Goal: Check status: Check status

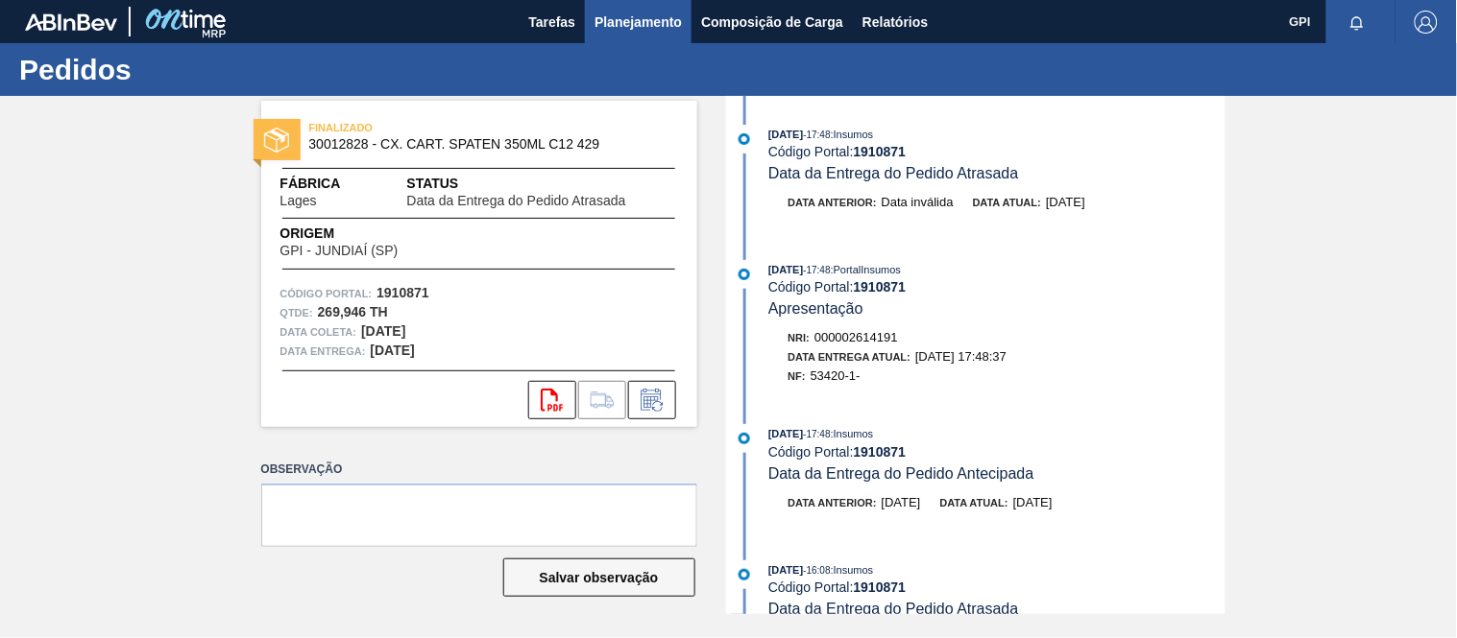
click at [615, 12] on span "Planejamento" at bounding box center [637, 22] width 87 height 23
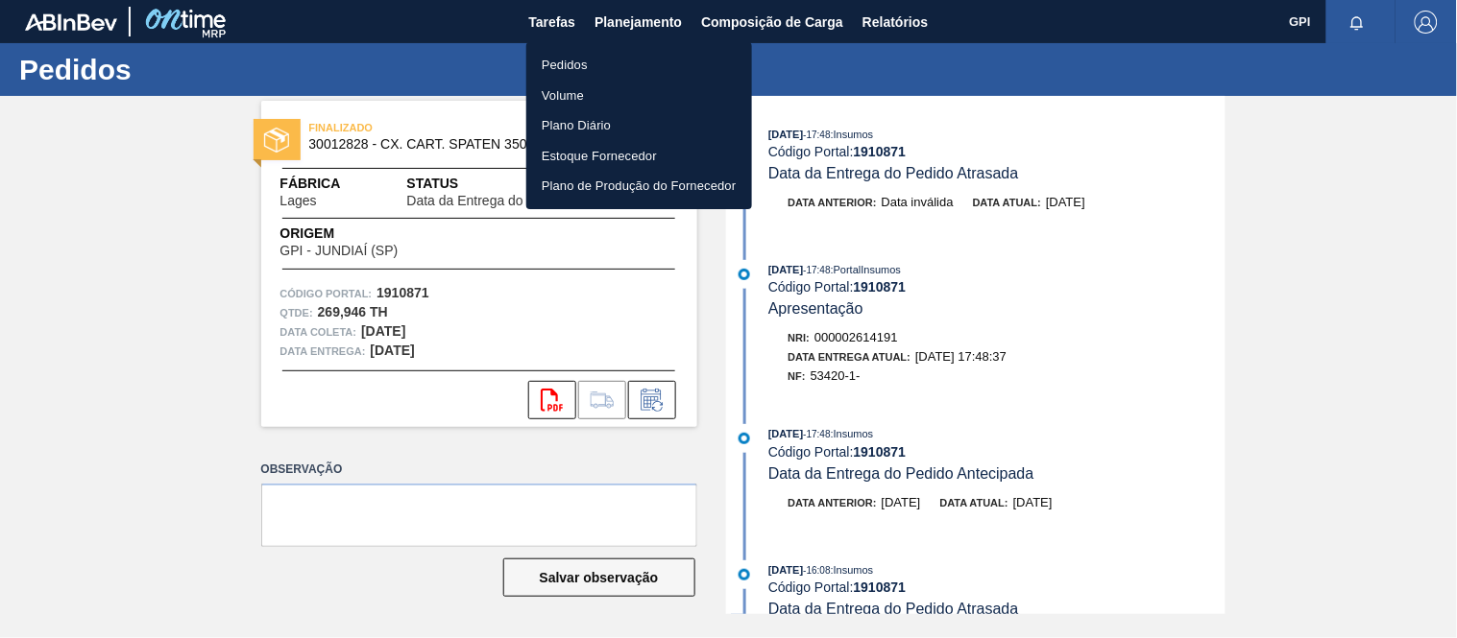
click at [561, 56] on li "Pedidos" at bounding box center [639, 65] width 226 height 31
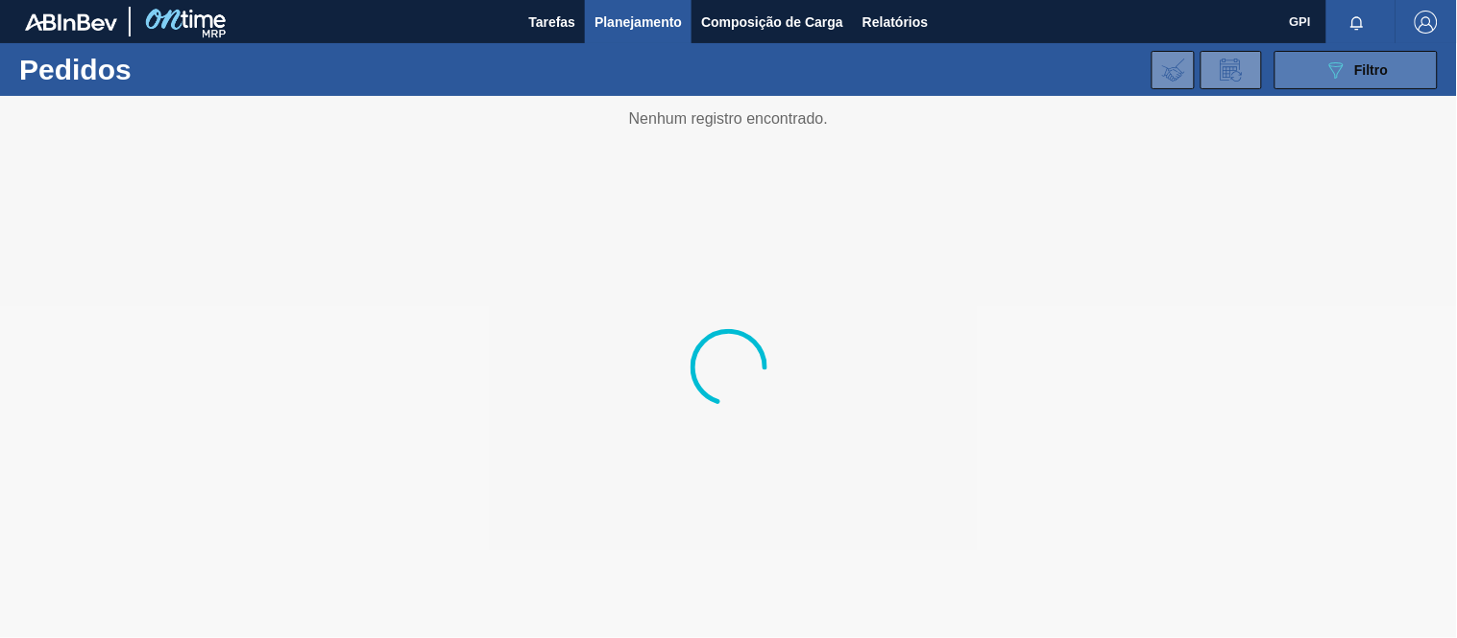
click at [1301, 71] on button "089F7B8B-B2A5-4AFE-B5C0-19BA573D28AC Filtro" at bounding box center [1355, 70] width 163 height 38
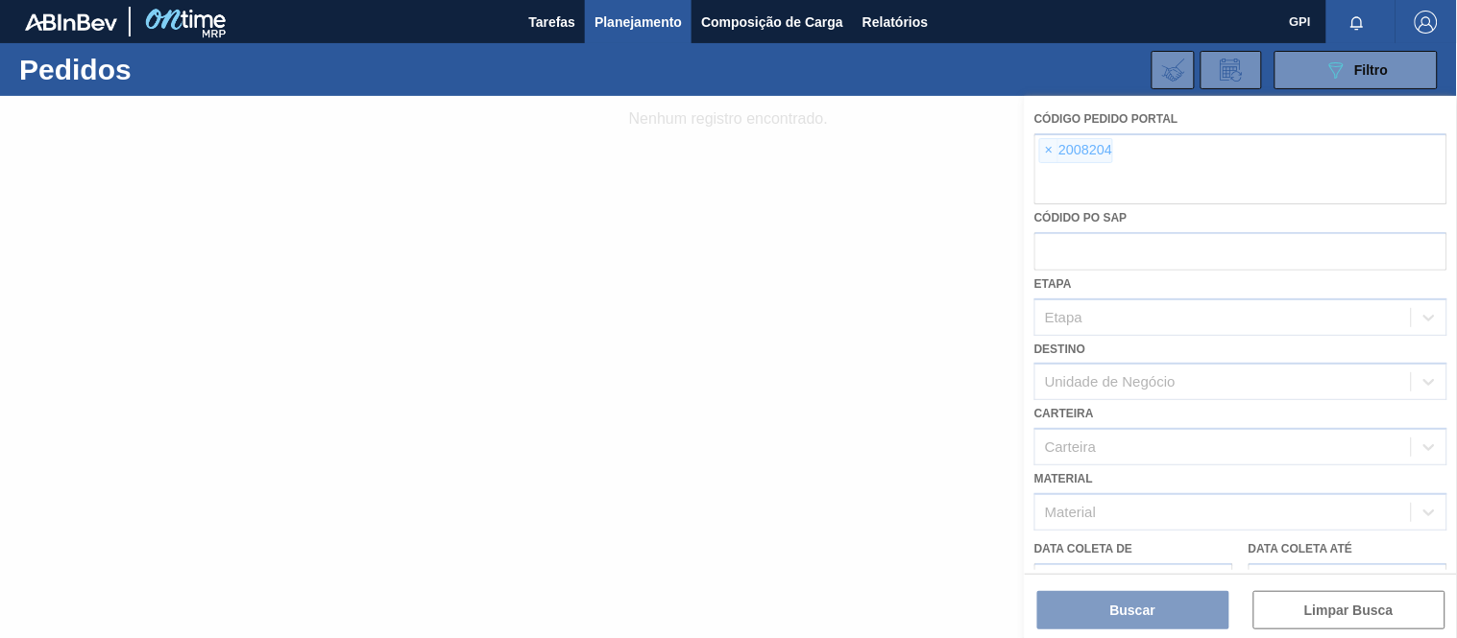
click at [1051, 152] on div at bounding box center [728, 367] width 1457 height 542
click at [1047, 146] on div at bounding box center [728, 367] width 1457 height 542
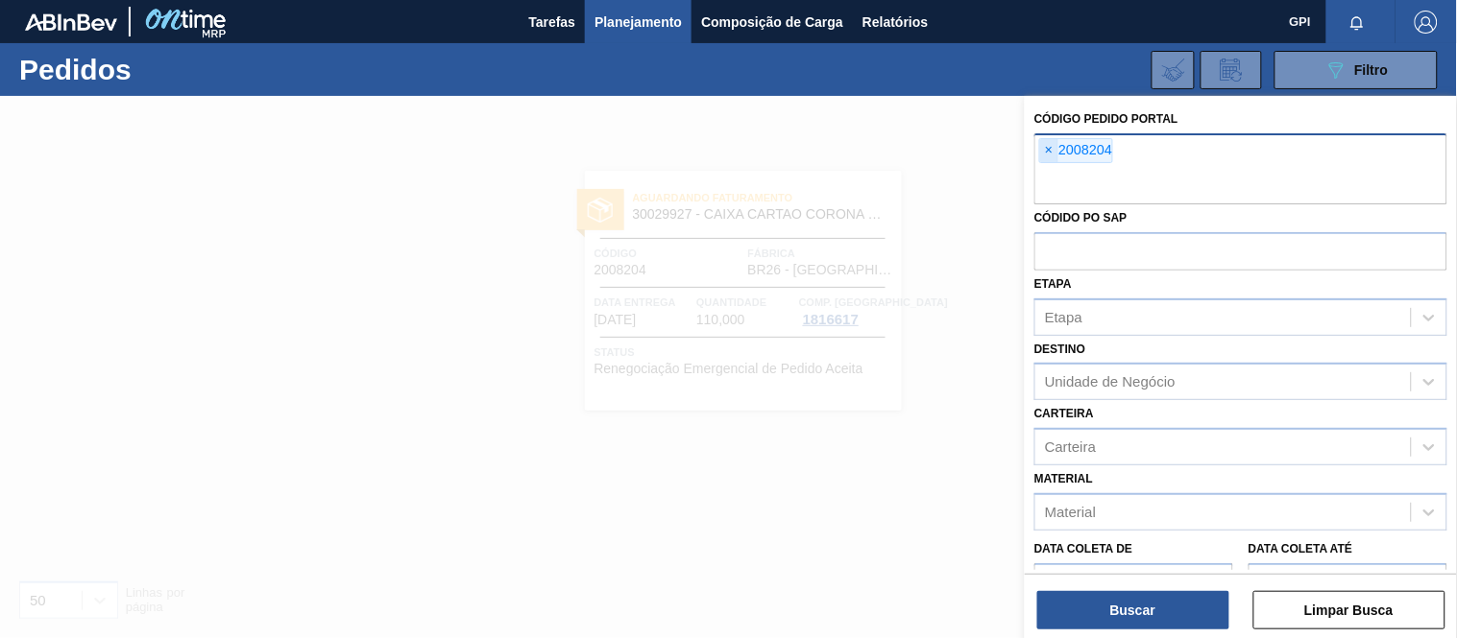
click at [1049, 142] on span "×" at bounding box center [1049, 150] width 18 height 23
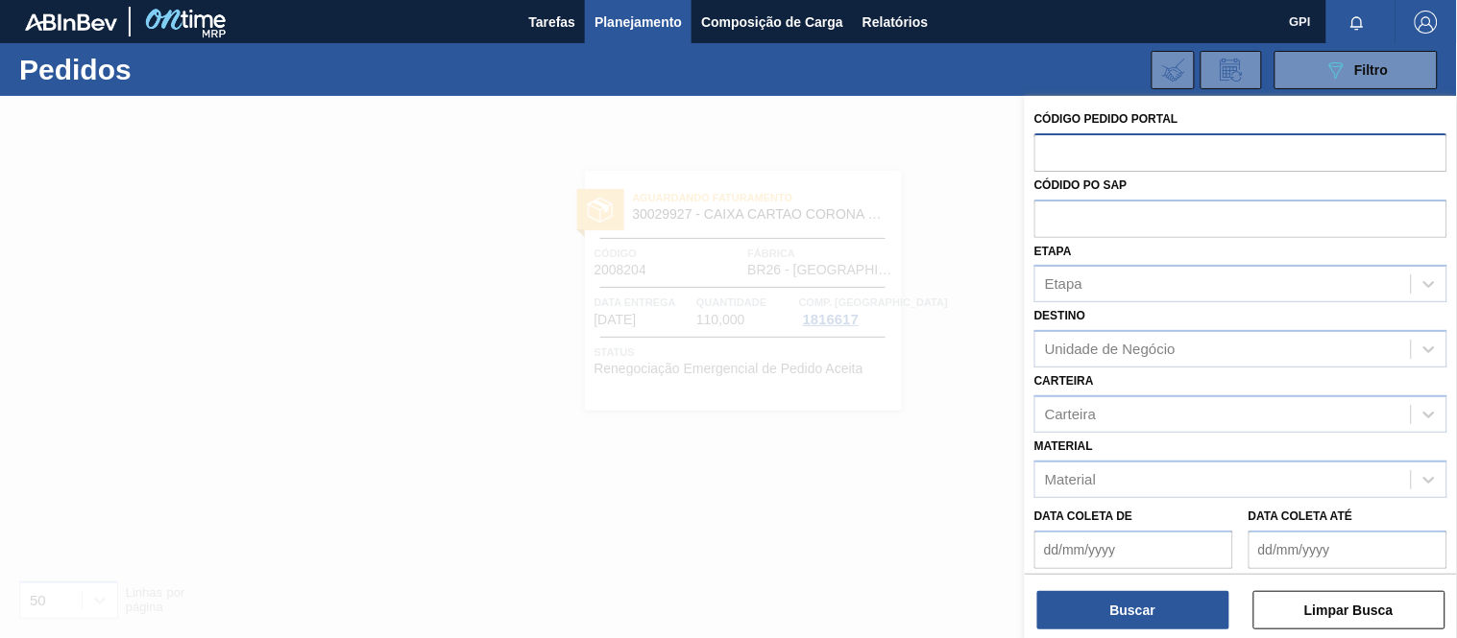
paste input "1992787"
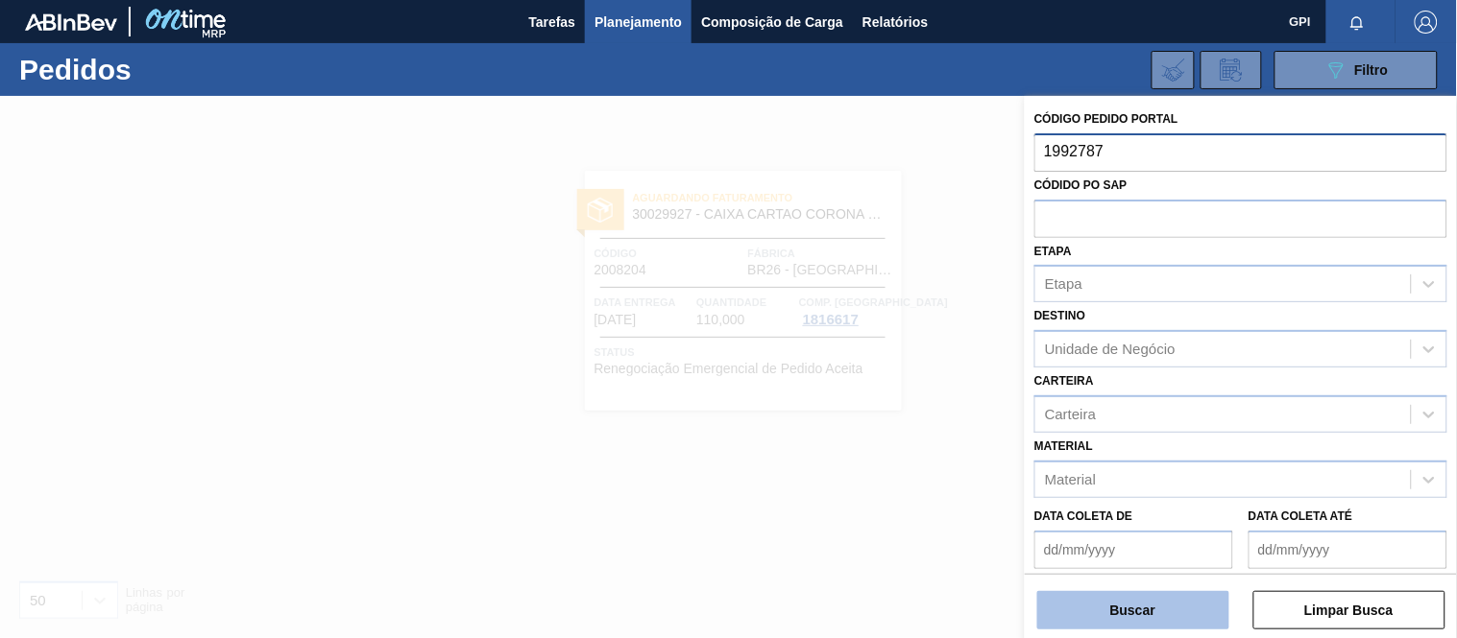
type input "1992787"
click at [1133, 607] on button "Buscar" at bounding box center [1133, 610] width 192 height 38
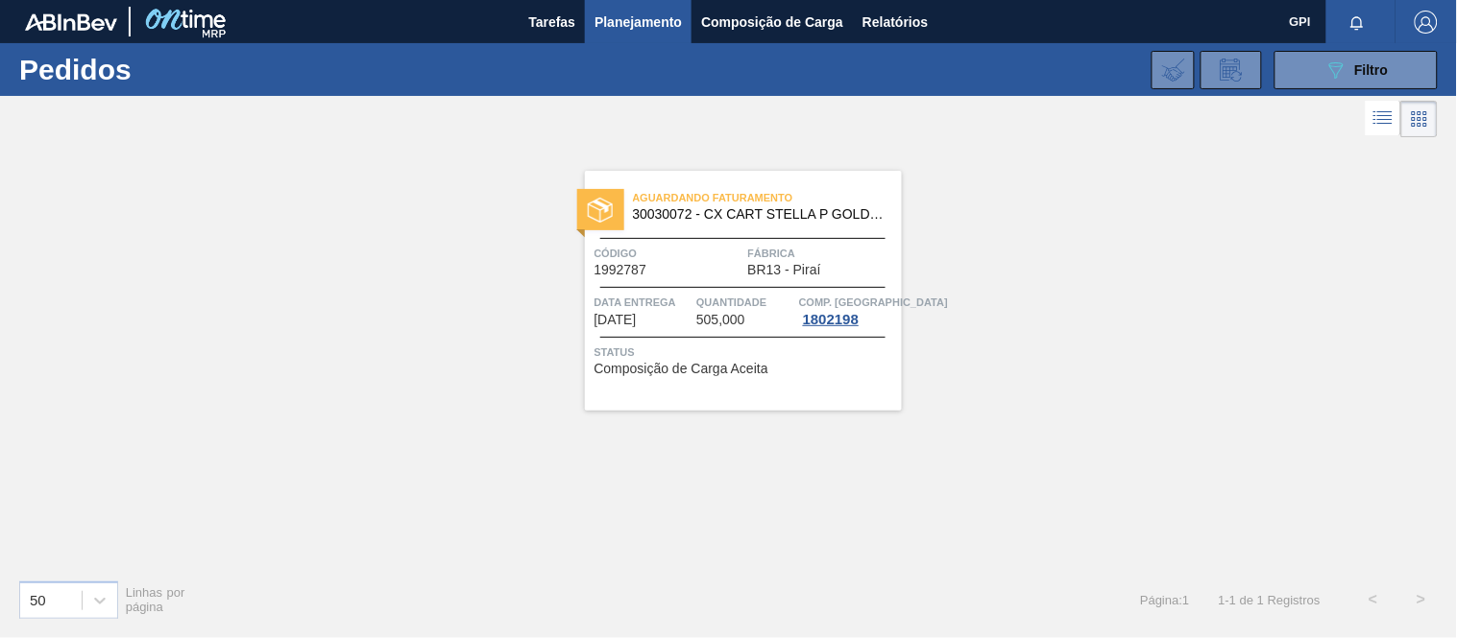
click at [676, 282] on div "Aguardando Faturamento 30030072 - CX CART STELLA P GOLD 330ML C6 298 NIV23 Códi…" at bounding box center [743, 291] width 317 height 240
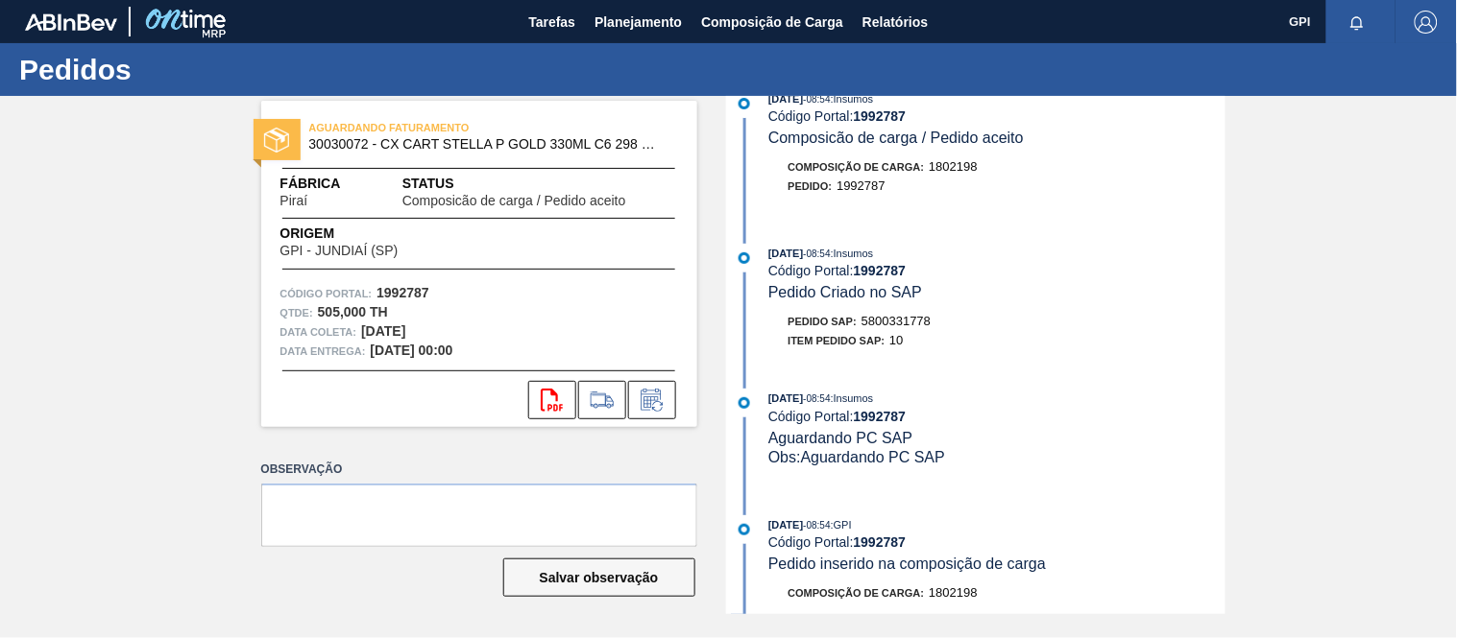
scroll to position [36, 0]
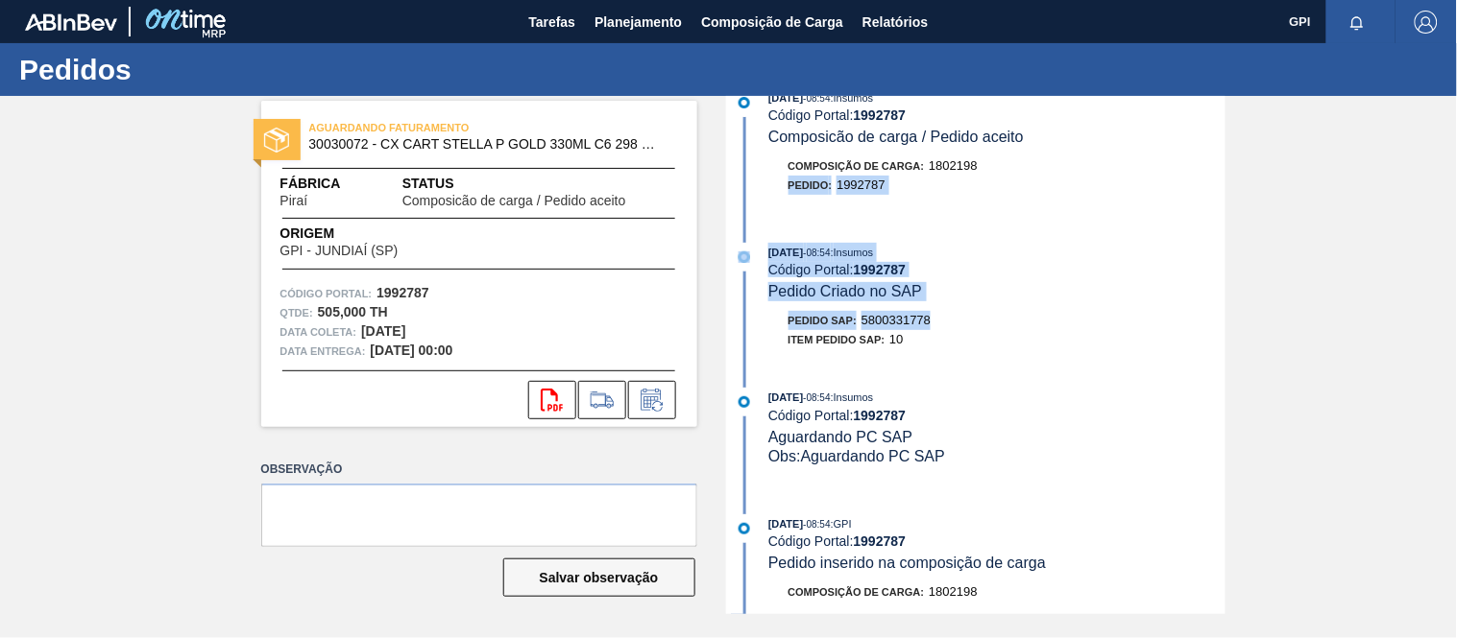
drag, startPoint x: 1220, startPoint y: 175, endPoint x: 1224, endPoint y: 334, distance: 159.4
click at [1224, 334] on div "21/07/2025 - 08:54 : Insumos Código Portal: 1992787 Composicão de carga / Pedid…" at bounding box center [978, 355] width 494 height 518
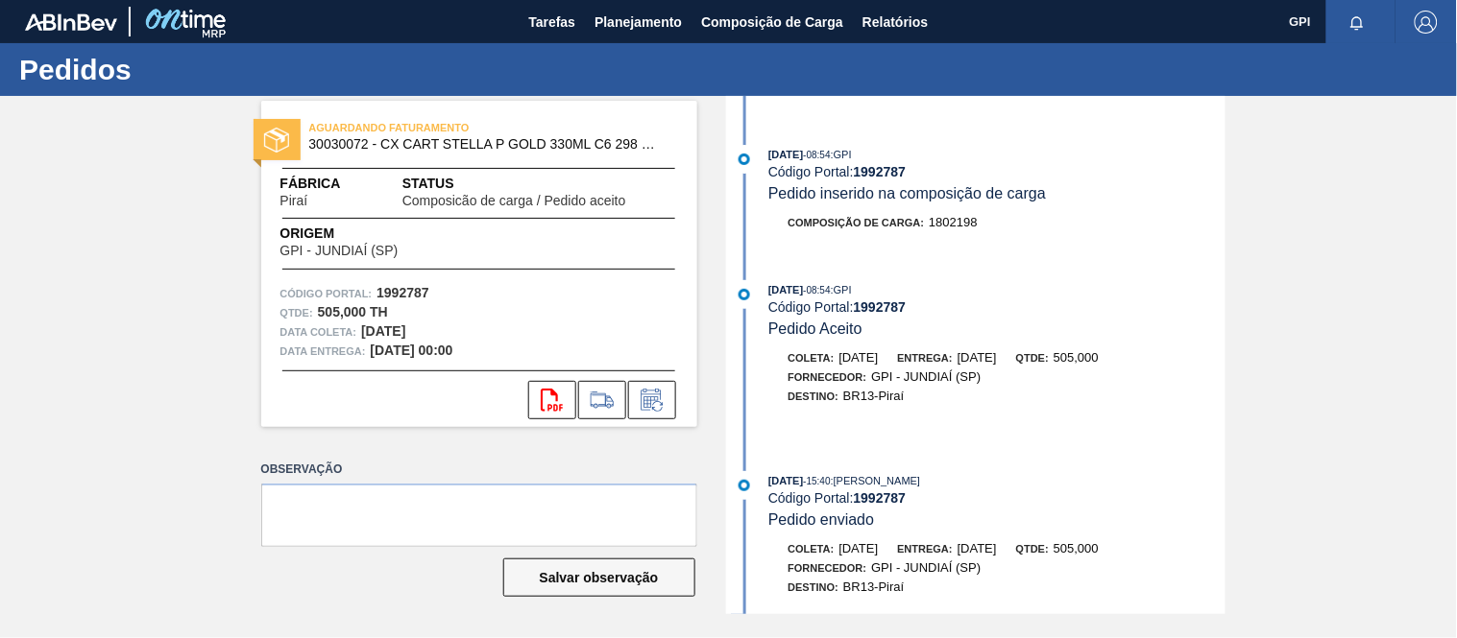
scroll to position [415, 0]
